Goal: Find specific page/section: Find specific page/section

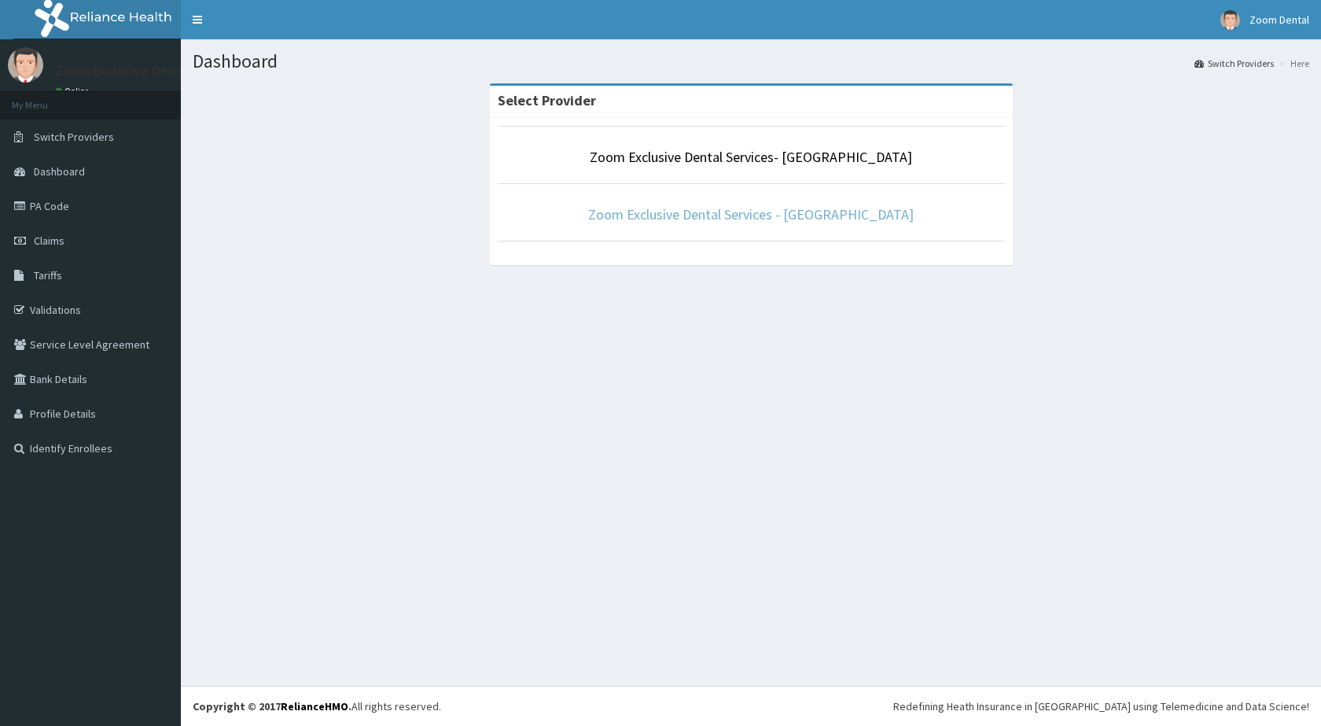
click at [712, 218] on link "Zoom Exclusive Dental Services - [GEOGRAPHIC_DATA]" at bounding box center [750, 214] width 325 height 18
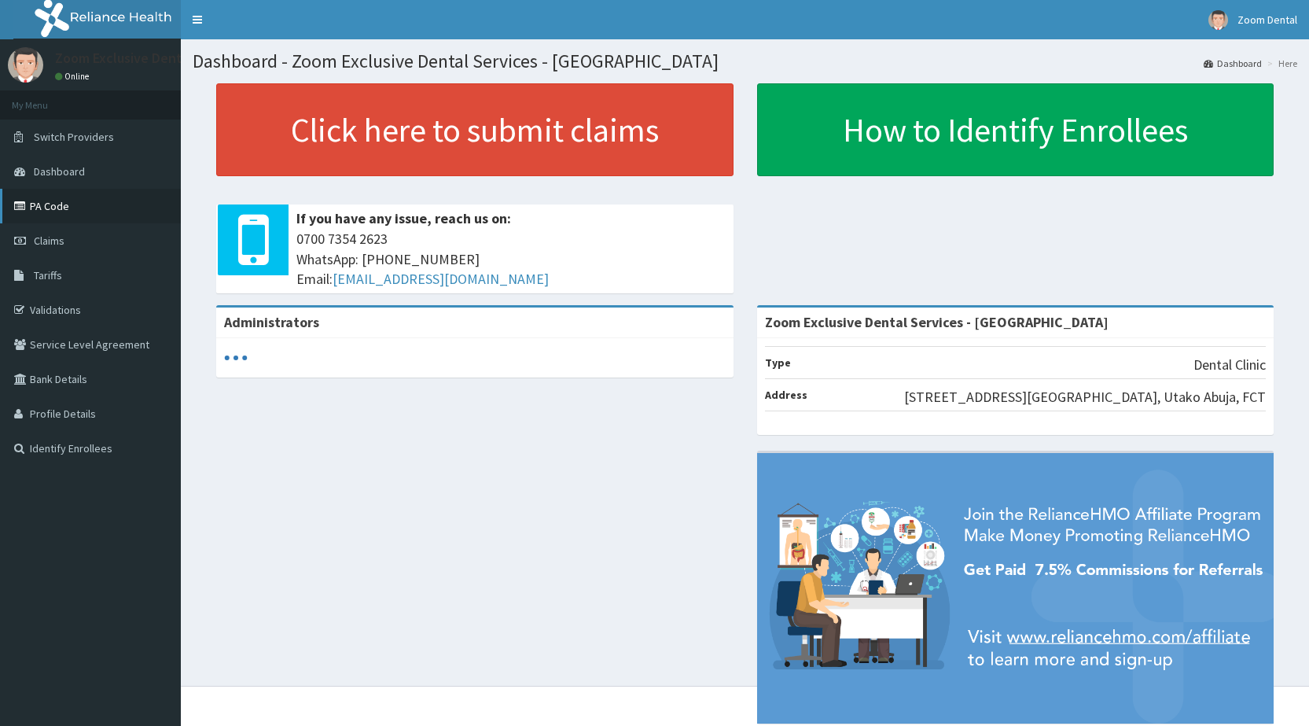
click at [93, 211] on link "PA Code" at bounding box center [90, 206] width 181 height 35
